Goal: Transaction & Acquisition: Purchase product/service

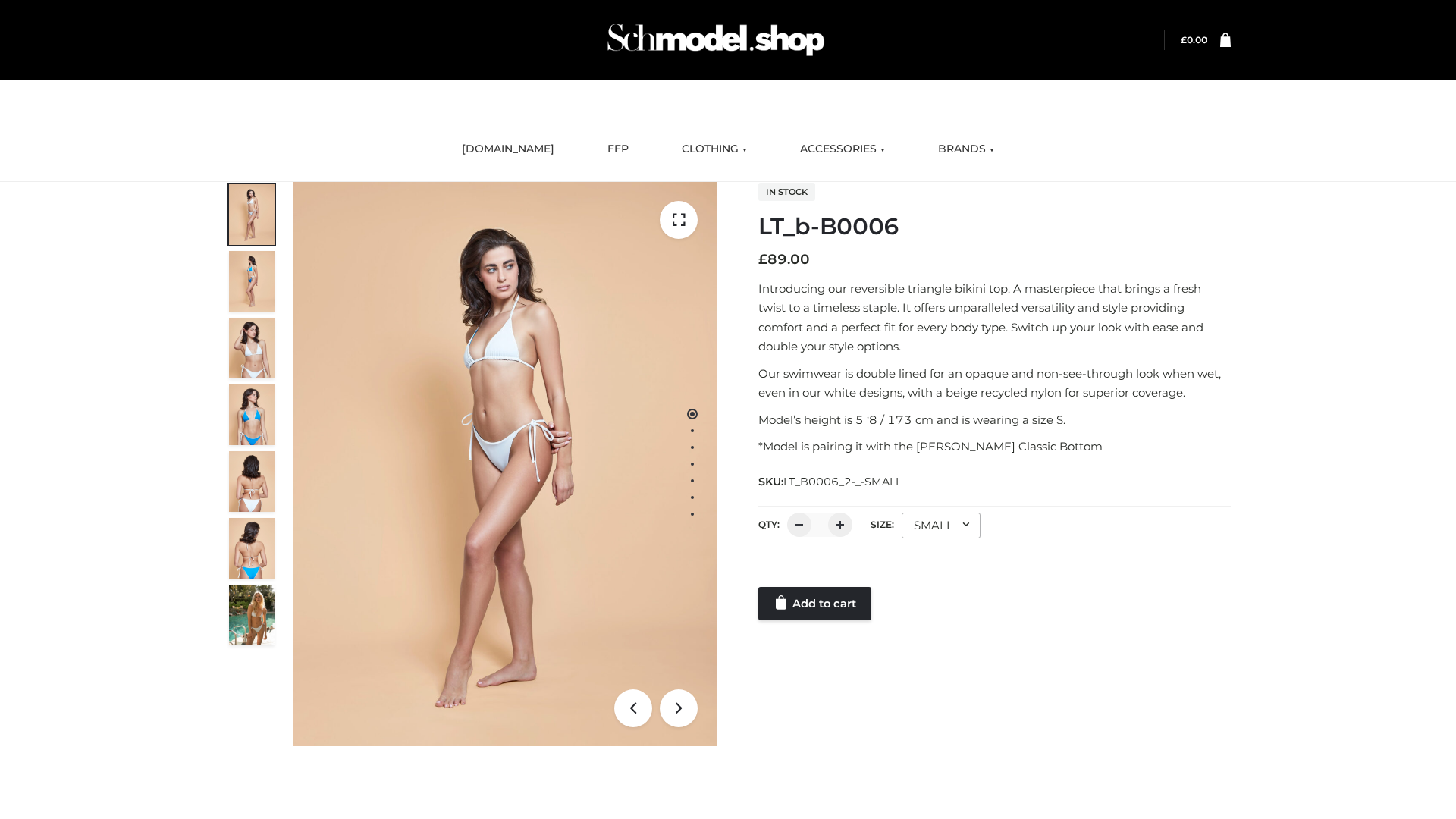
click at [816, 603] on link "Add to cart" at bounding box center [814, 602] width 113 height 33
